Goal: Information Seeking & Learning: Learn about a topic

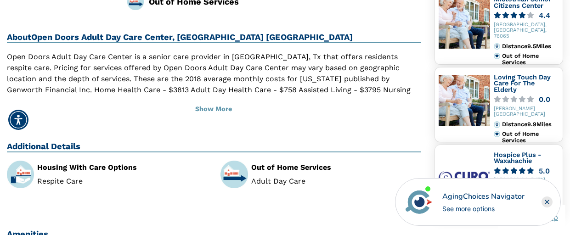
scroll to position [249, 0]
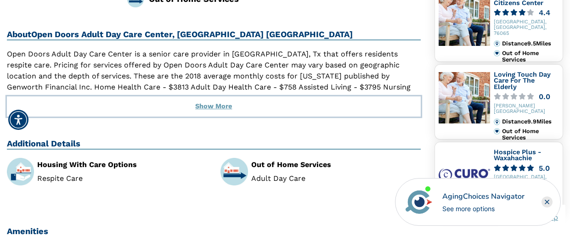
click at [210, 96] on button "Show More" at bounding box center [214, 106] width 414 height 20
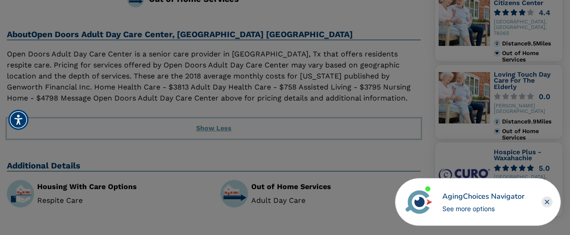
scroll to position [219, 0]
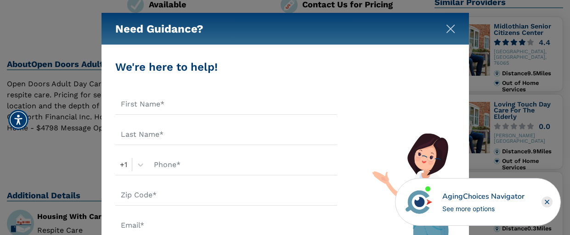
click at [448, 27] on img "Close" at bounding box center [450, 28] width 9 height 9
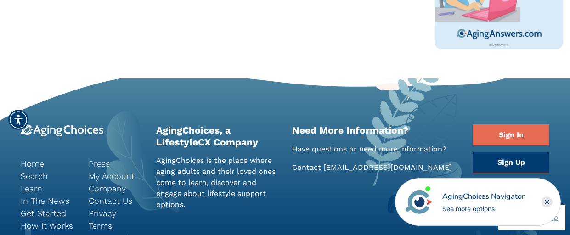
scroll to position [606, 0]
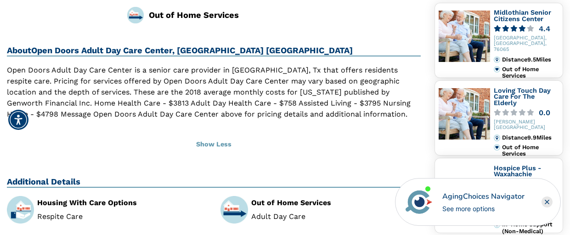
scroll to position [230, 0]
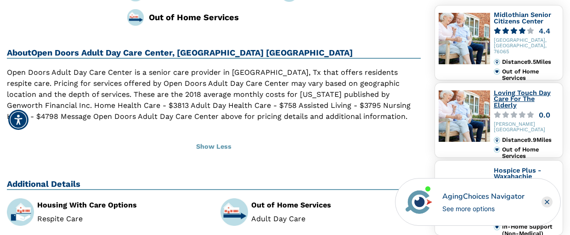
click at [511, 98] on link "Loving Touch Day Care For The Elderly" at bounding box center [522, 99] width 57 height 20
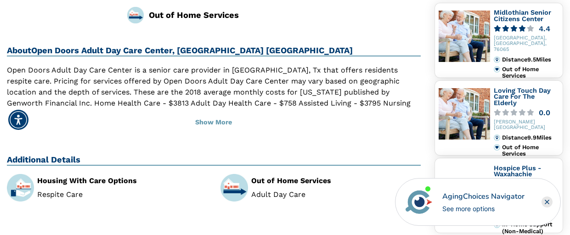
scroll to position [230, 0]
